Goal: Task Accomplishment & Management: Use online tool/utility

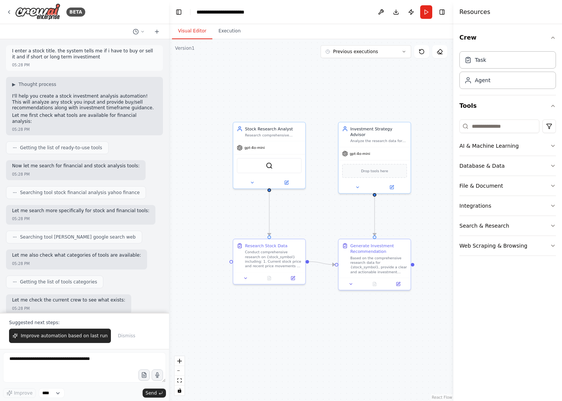
scroll to position [476, 0]
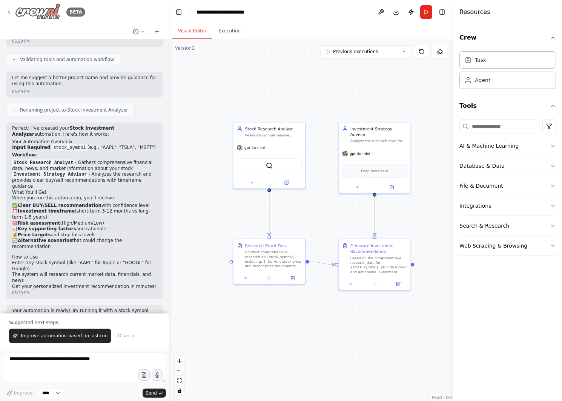
click at [9, 12] on icon at bounding box center [9, 12] width 2 height 3
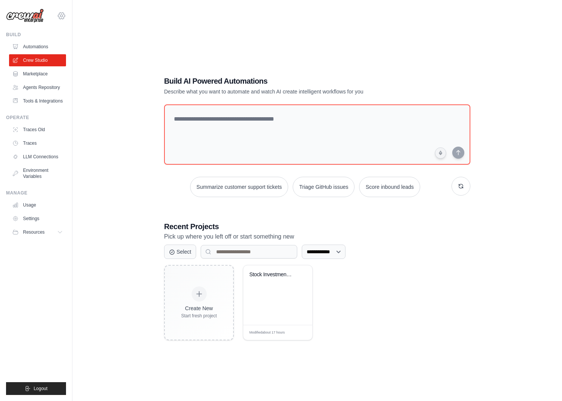
click at [61, 17] on icon at bounding box center [61, 15] width 9 height 9
click at [90, 51] on link "Settings" at bounding box center [94, 46] width 72 height 15
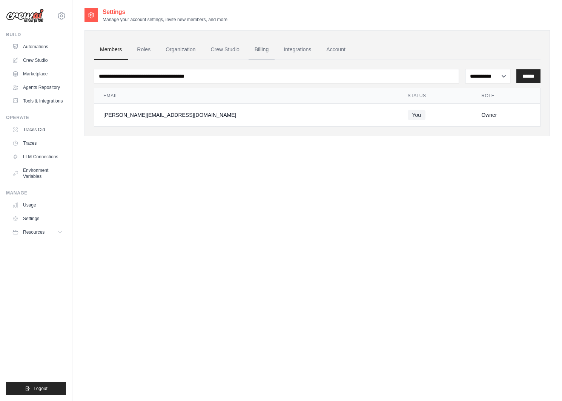
click at [257, 52] on link "Billing" at bounding box center [261, 50] width 26 height 20
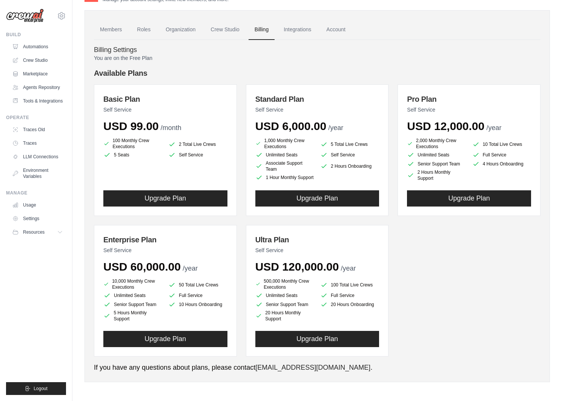
scroll to position [20, 0]
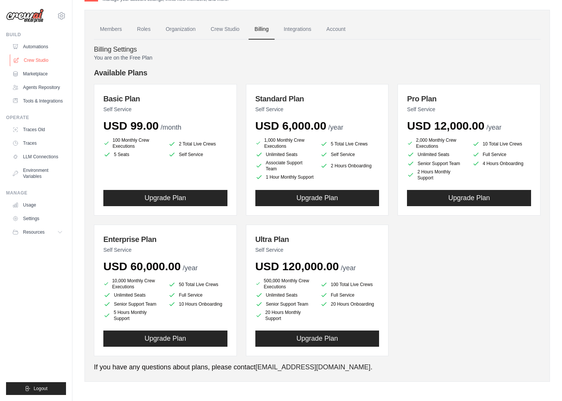
click at [48, 63] on link "Crew Studio" at bounding box center [38, 60] width 57 height 12
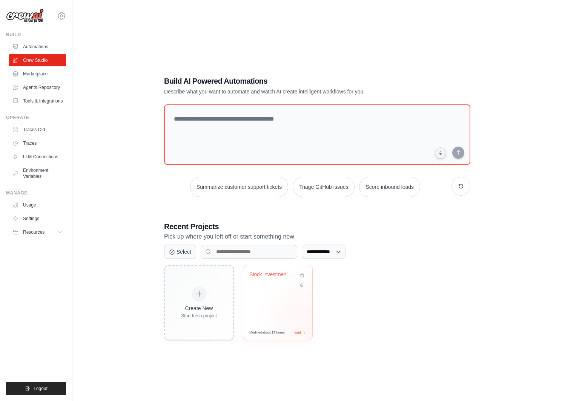
click at [310, 322] on div "Stock Investment Analyzer" at bounding box center [277, 295] width 69 height 60
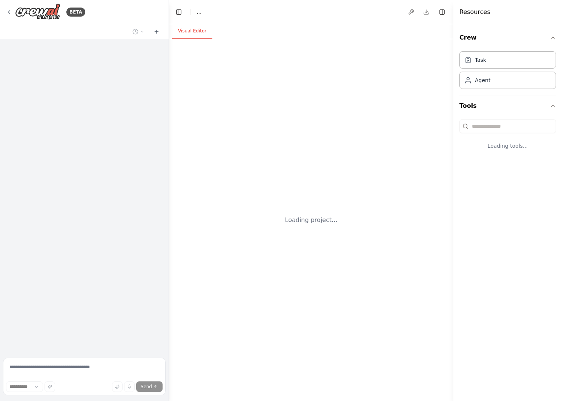
select select "****"
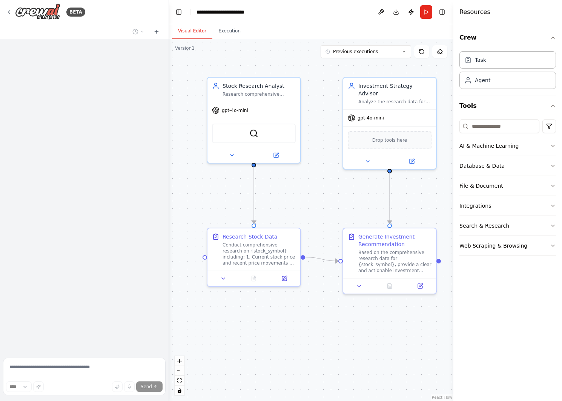
scroll to position [253, 0]
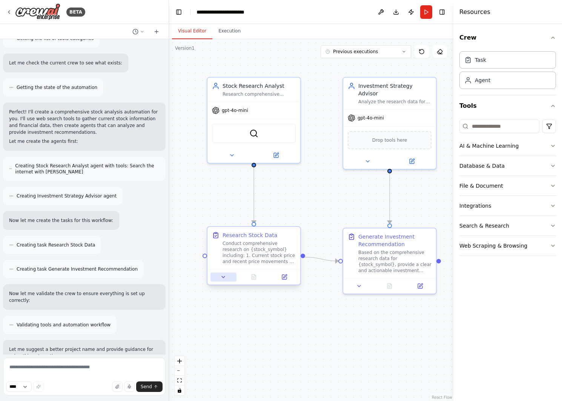
click at [227, 277] on button at bounding box center [223, 277] width 26 height 9
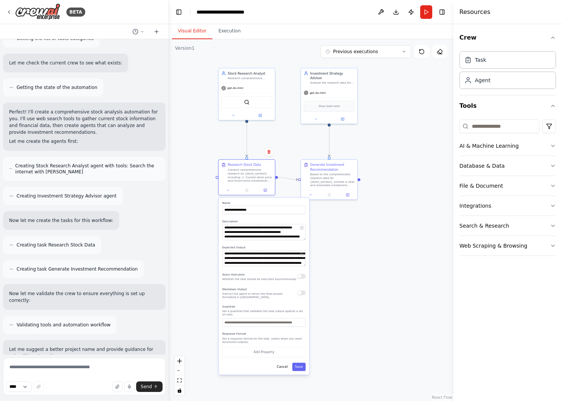
drag, startPoint x: 196, startPoint y: 312, endPoint x: 204, endPoint y: 216, distance: 96.8
click at [204, 216] on div ".deletable-edge-delete-btn { width: 20px; height: 20px; border: 0px solid #ffff…" at bounding box center [311, 220] width 284 height 362
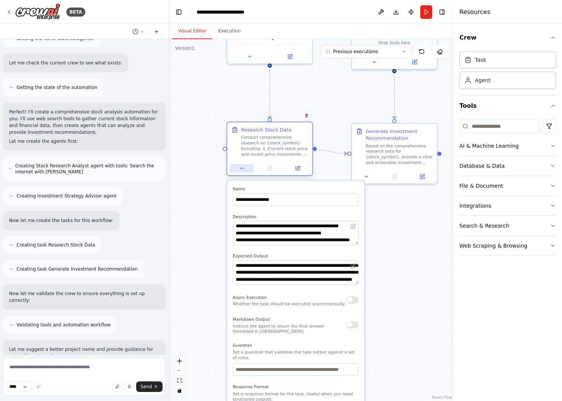
click at [244, 168] on icon at bounding box center [242, 168] width 6 height 6
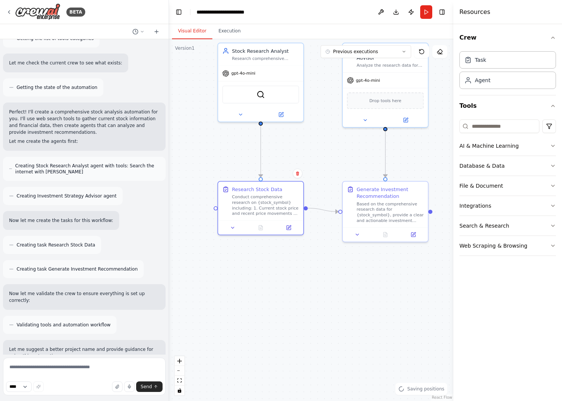
drag, startPoint x: 222, startPoint y: 208, endPoint x: 213, endPoint y: 266, distance: 58.7
click at [213, 266] on div ".deletable-edge-delete-btn { width: 20px; height: 20px; border: 0px solid #ffff…" at bounding box center [311, 220] width 284 height 362
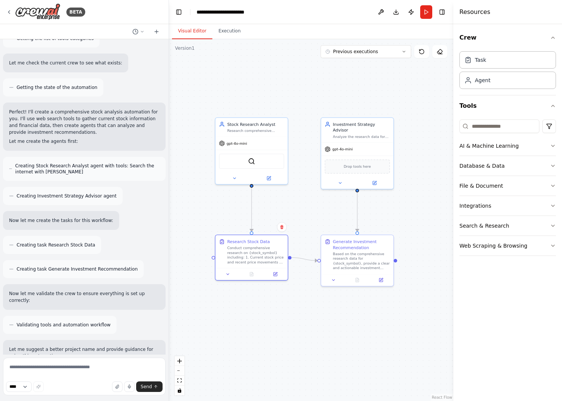
drag, startPoint x: 246, startPoint y: 255, endPoint x: 242, endPoint y: 298, distance: 43.5
click at [243, 298] on div ".deletable-edge-delete-btn { width: 20px; height: 20px; border: 0px solid #ffff…" at bounding box center [311, 220] width 284 height 362
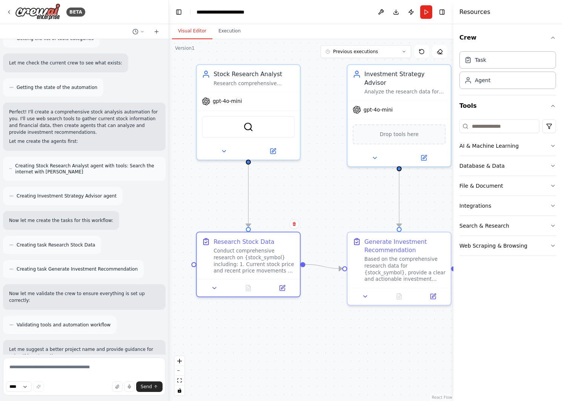
drag, startPoint x: 276, startPoint y: 286, endPoint x: 269, endPoint y: 307, distance: 21.6
click at [270, 307] on div ".deletable-edge-delete-btn { width: 20px; height: 20px; border: 0px solid #ffff…" at bounding box center [311, 220] width 284 height 362
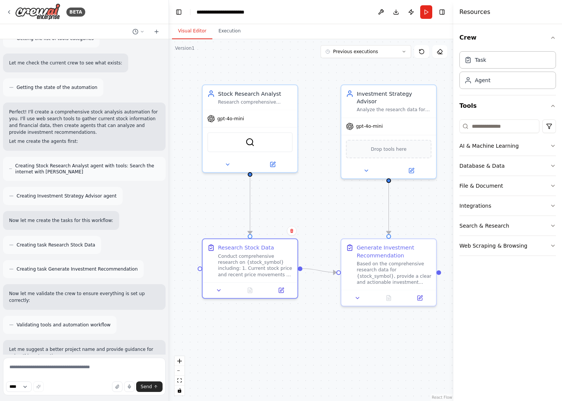
drag, startPoint x: 290, startPoint y: 315, endPoint x: 284, endPoint y: 315, distance: 5.7
click at [284, 315] on div ".deletable-edge-delete-btn { width: 20px; height: 20px; border: 0px solid #ffff…" at bounding box center [311, 220] width 284 height 362
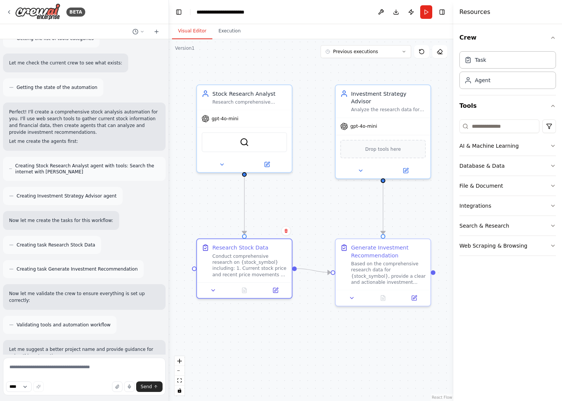
click at [309, 194] on div ".deletable-edge-delete-btn { width: 20px; height: 20px; border: 0px solid #ffff…" at bounding box center [311, 220] width 284 height 362
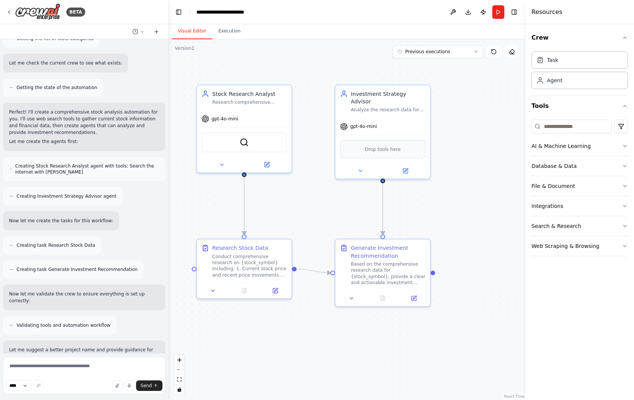
click at [205, 206] on div ".deletable-edge-delete-btn { width: 20px; height: 20px; border: 0px solid #ffff…" at bounding box center [347, 219] width 357 height 360
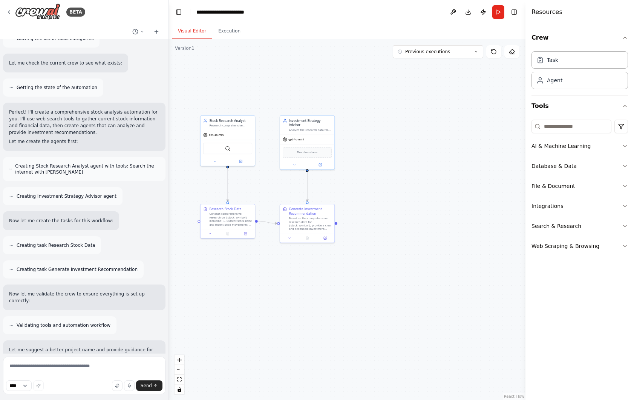
drag, startPoint x: 373, startPoint y: 208, endPoint x: 372, endPoint y: 187, distance: 21.5
click at [373, 187] on div ".deletable-edge-delete-btn { width: 20px; height: 20px; border: 0px solid #ffff…" at bounding box center [347, 219] width 357 height 360
drag, startPoint x: 430, startPoint y: 159, endPoint x: 398, endPoint y: 132, distance: 41.9
drag, startPoint x: 256, startPoint y: 222, endPoint x: 249, endPoint y: 236, distance: 15.9
click at [249, 236] on div ".deletable-edge-delete-btn { width: 20px; height: 20px; border: 0px solid #ffff…" at bounding box center [347, 219] width 357 height 360
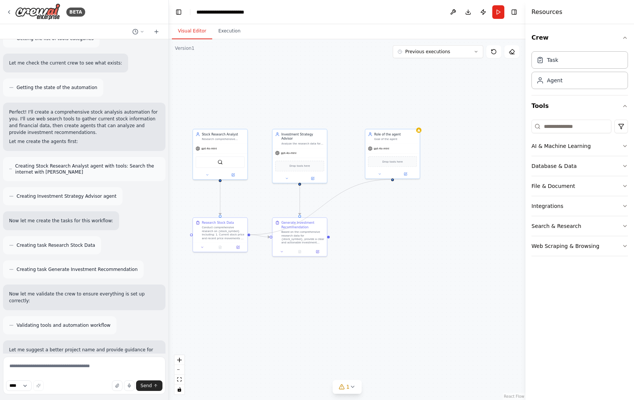
drag, startPoint x: 248, startPoint y: 233, endPoint x: 395, endPoint y: 179, distance: 156.3
click at [395, 179] on div ".deletable-edge-delete-btn { width: 20px; height: 20px; border: 0px solid #ffff…" at bounding box center [347, 219] width 357 height 360
drag, startPoint x: 317, startPoint y: 300, endPoint x: 378, endPoint y: 294, distance: 61.3
click at [378, 294] on div "New Task" at bounding box center [381, 296] width 14 height 5
drag, startPoint x: 248, startPoint y: 235, endPoint x: 364, endPoint y: 303, distance: 134.8
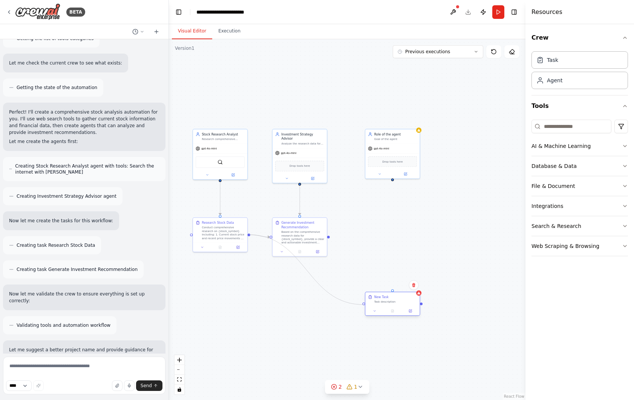
click at [364, 303] on div "Stock Research Analyst Research comprehensive financial data and market informa…" at bounding box center [274, 212] width 209 height 211
drag, startPoint x: 393, startPoint y: 180, endPoint x: 392, endPoint y: 292, distance: 111.9
click at [380, 292] on div "Stock Research Analyst Research comprehensive financial data and market informa…" at bounding box center [274, 212] width 209 height 211
click at [377, 269] on div ".deletable-edge-delete-btn { width: 20px; height: 20px; border: 0px solid #ffff…" at bounding box center [347, 219] width 357 height 360
drag, startPoint x: 318, startPoint y: 283, endPoint x: 311, endPoint y: 308, distance: 26.0
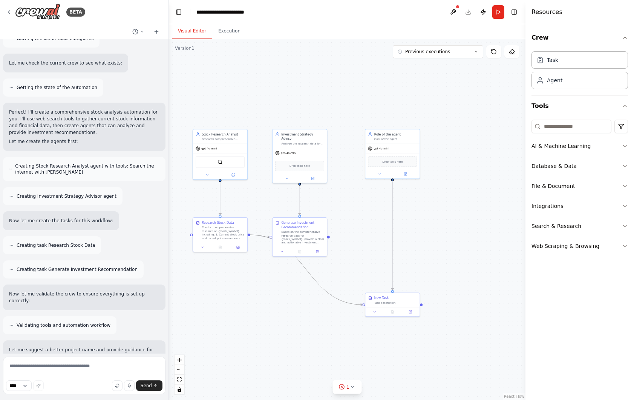
click at [311, 308] on div ".deletable-edge-delete-btn { width: 20px; height: 20px; border: 0px solid #ffff…" at bounding box center [347, 219] width 357 height 360
drag, startPoint x: 314, startPoint y: 279, endPoint x: 301, endPoint y: 325, distance: 46.9
click at [302, 324] on div ".deletable-edge-delete-btn { width: 20px; height: 20px; border: 0px solid #ffff…" at bounding box center [347, 219] width 357 height 360
drag, startPoint x: 392, startPoint y: 298, endPoint x: 317, endPoint y: 309, distance: 75.9
click at [317, 309] on div "New Task" at bounding box center [320, 310] width 43 height 5
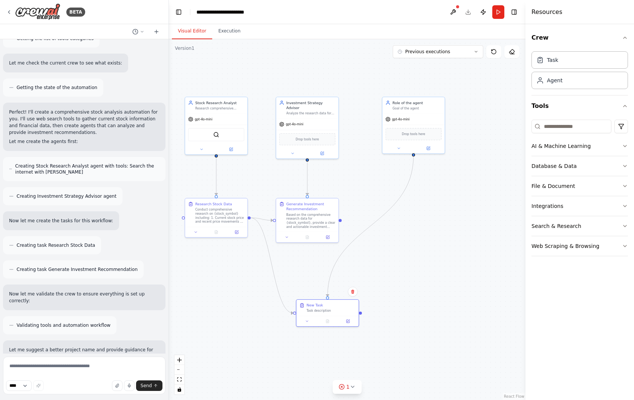
drag, startPoint x: 307, startPoint y: 279, endPoint x: 316, endPoint y: 268, distance: 13.7
click at [316, 268] on div ".deletable-edge-delete-btn { width: 20px; height: 20px; border: 0px solid #ffff…" at bounding box center [347, 219] width 357 height 360
drag, startPoint x: 310, startPoint y: 269, endPoint x: 313, endPoint y: 264, distance: 6.4
click at [313, 264] on div ".deletable-edge-delete-btn { width: 20px; height: 20px; border: 0px solid #ffff…" at bounding box center [347, 219] width 357 height 360
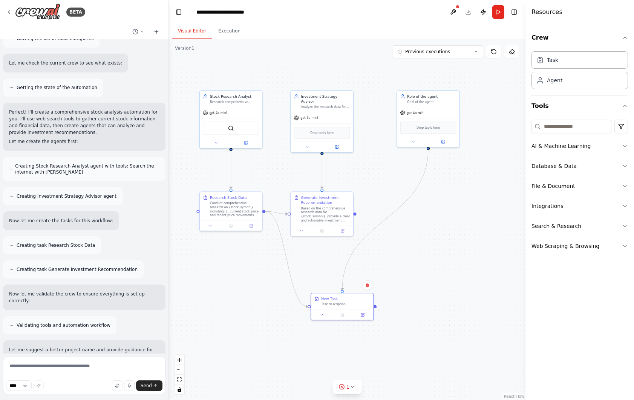
drag, startPoint x: 308, startPoint y: 266, endPoint x: 324, endPoint y: 265, distance: 15.5
click at [324, 265] on div ".deletable-edge-delete-btn { width: 20px; height: 20px; border: 0px solid #ffff…" at bounding box center [347, 219] width 357 height 360
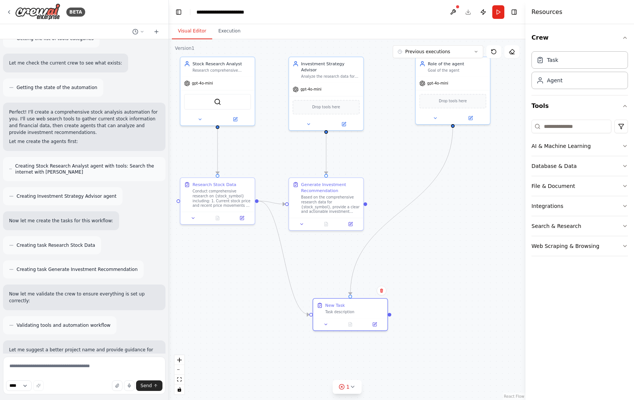
click at [260, 276] on div ".deletable-edge-delete-btn { width: 20px; height: 20px; border: 0px solid #ffff…" at bounding box center [347, 219] width 357 height 360
click at [310, 265] on div ".deletable-edge-delete-btn { width: 20px; height: 20px; border: 0px solid #ffff…" at bounding box center [347, 219] width 357 height 360
drag, startPoint x: 311, startPoint y: 314, endPoint x: 301, endPoint y: 317, distance: 10.0
click at [301, 317] on div ".deletable-edge-delete-btn { width: 20px; height: 20px; border: 0px solid #ffff…" at bounding box center [347, 219] width 357 height 360
click at [297, 253] on div ".deletable-edge-delete-btn { width: 20px; height: 20px; border: 0px solid #ffff…" at bounding box center [347, 219] width 357 height 360
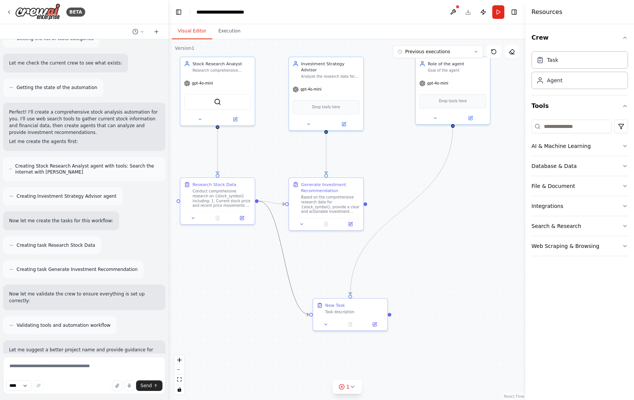
click at [282, 246] on icon "Edge from e0c8ff10-debd-4a96-9fc7-f1594888d89d to 89f0630e-bd15-47df-9a76-5a450…" at bounding box center [284, 257] width 51 height 113
click at [275, 202] on icon "Edge from e0c8ff10-debd-4a96-9fc7-f1594888d89d to d82301c1-31e6-4ed3-b291-e405f…" at bounding box center [272, 202] width 26 height 3
click at [280, 235] on icon "Edge from e0c8ff10-debd-4a96-9fc7-f1594888d89d to 89f0630e-bd15-47df-9a76-5a450…" at bounding box center [284, 257] width 51 height 113
click at [284, 255] on icon at bounding box center [284, 257] width 5 height 5
click at [321, 304] on icon at bounding box center [319, 304] width 3 height 4
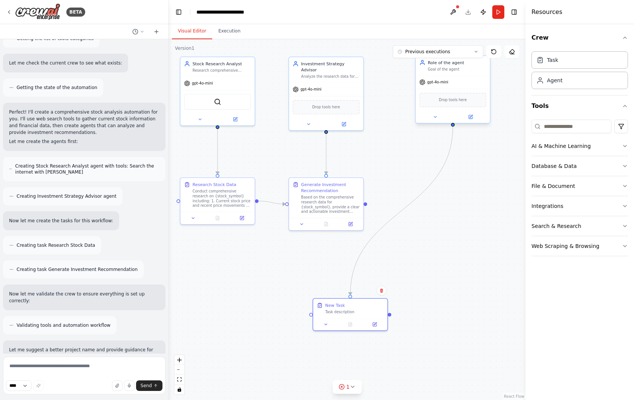
click at [456, 98] on span "Drop tools here" at bounding box center [453, 100] width 28 height 6
click at [485, 48] on div "Previous executions Show Tools Hide Agents" at bounding box center [456, 51] width 127 height 13
click at [486, 48] on button at bounding box center [493, 51] width 15 height 13
click at [372, 311] on div "Task description" at bounding box center [354, 310] width 58 height 5
click at [381, 292] on icon at bounding box center [381, 290] width 5 height 5
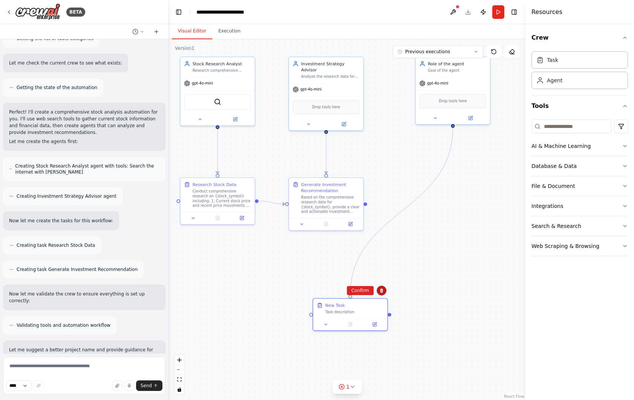
click at [381, 292] on icon at bounding box center [381, 290] width 5 height 5
click at [367, 289] on button "Confirm" at bounding box center [360, 290] width 27 height 9
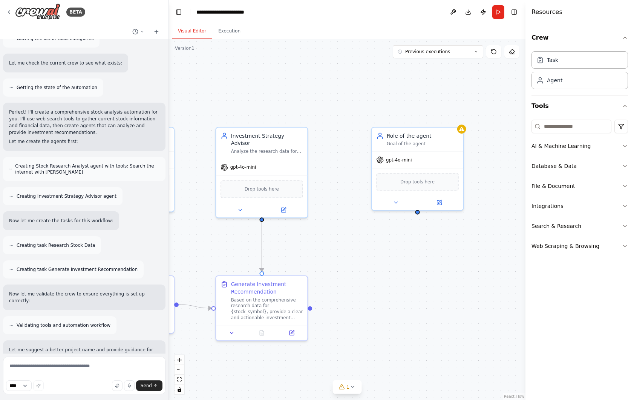
drag, startPoint x: 421, startPoint y: 214, endPoint x: 348, endPoint y: 364, distance: 167.4
click at [348, 364] on div ".deletable-edge-delete-btn { width: 20px; height: 20px; border: 0px solid #ffff…" at bounding box center [347, 219] width 357 height 360
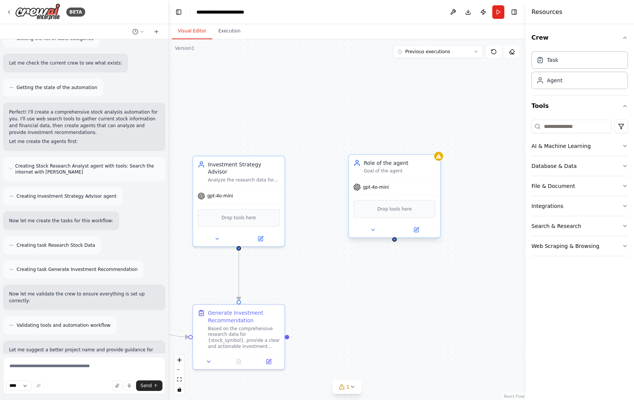
click at [422, 190] on div "gpt-4o-mini" at bounding box center [394, 187] width 91 height 16
click at [433, 146] on icon at bounding box center [434, 147] width 3 height 4
click at [417, 148] on button "Confirm" at bounding box center [413, 146] width 27 height 9
click at [412, 146] on button "Confirm" at bounding box center [412, 146] width 27 height 9
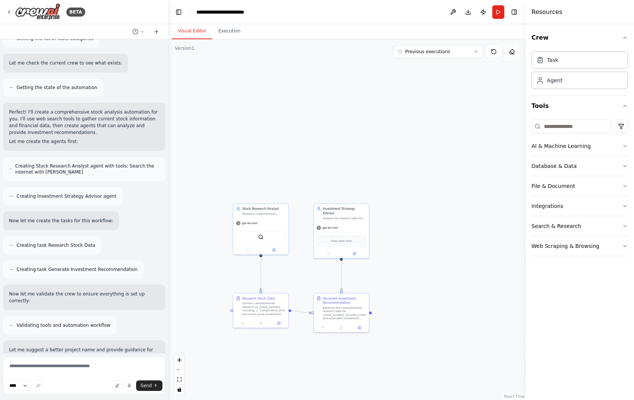
drag, startPoint x: 330, startPoint y: 291, endPoint x: 399, endPoint y: 281, distance: 70.0
click at [399, 281] on div ".deletable-edge-delete-btn { width: 20px; height: 20px; border: 0px solid #ffff…" at bounding box center [347, 219] width 357 height 360
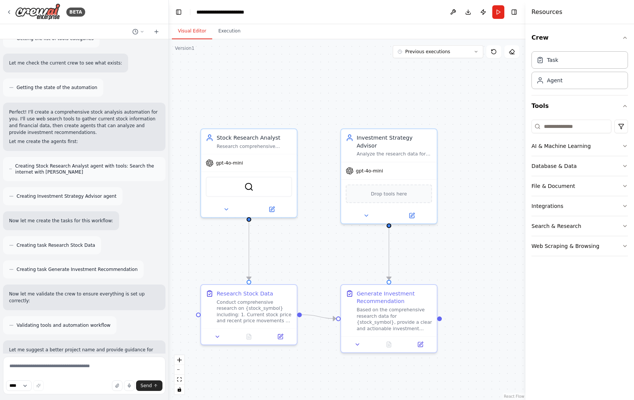
drag, startPoint x: 294, startPoint y: 273, endPoint x: 304, endPoint y: 253, distance: 22.4
click at [304, 253] on div ".deletable-edge-delete-btn { width: 20px; height: 20px; border: 0px solid #ffff…" at bounding box center [347, 219] width 357 height 360
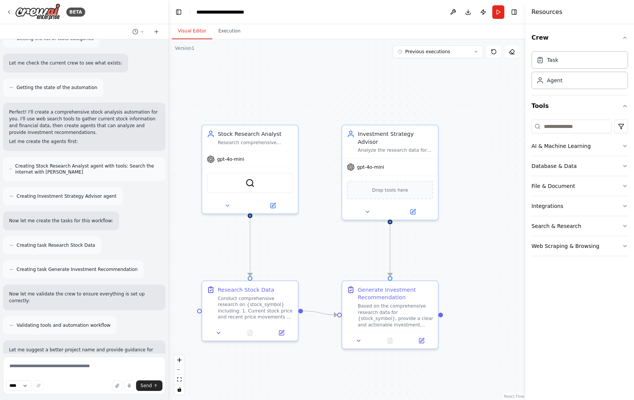
click at [188, 242] on div ".deletable-edge-delete-btn { width: 20px; height: 20px; border: 0px solid #ffff…" at bounding box center [347, 219] width 357 height 360
